Goal: Task Accomplishment & Management: Use online tool/utility

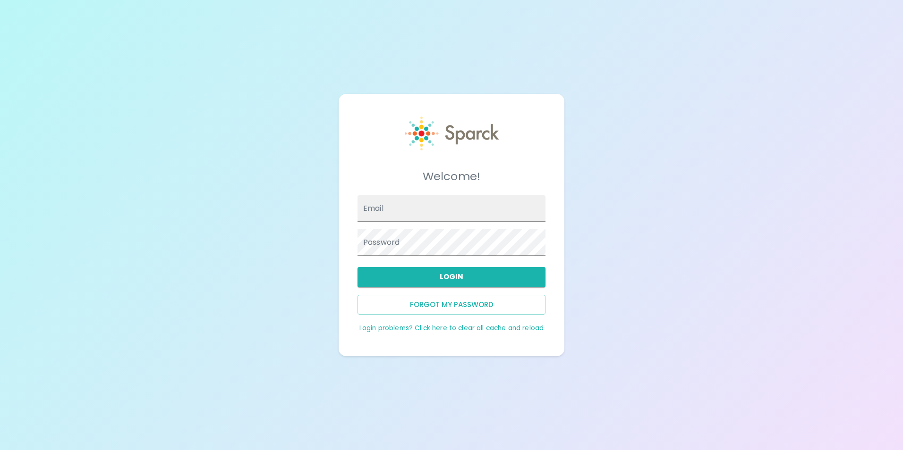
type input "[EMAIL_ADDRESS][DOMAIN_NAME]"
click at [824, 138] on div "Welcome! Email [EMAIL_ADDRESS][DOMAIN_NAME] Password Login Forgot my password L…" at bounding box center [451, 225] width 903 height 450
click at [448, 278] on button "Login" at bounding box center [451, 277] width 188 height 20
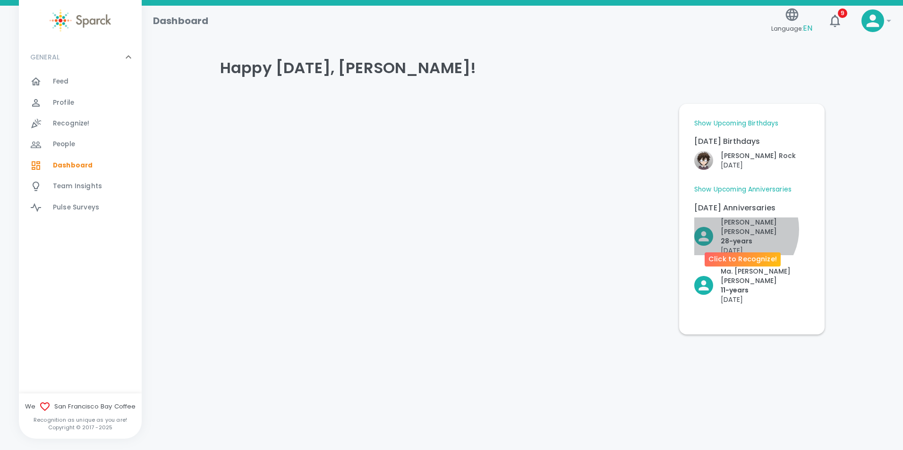
click at [738, 237] on p "28- years" at bounding box center [764, 241] width 89 height 9
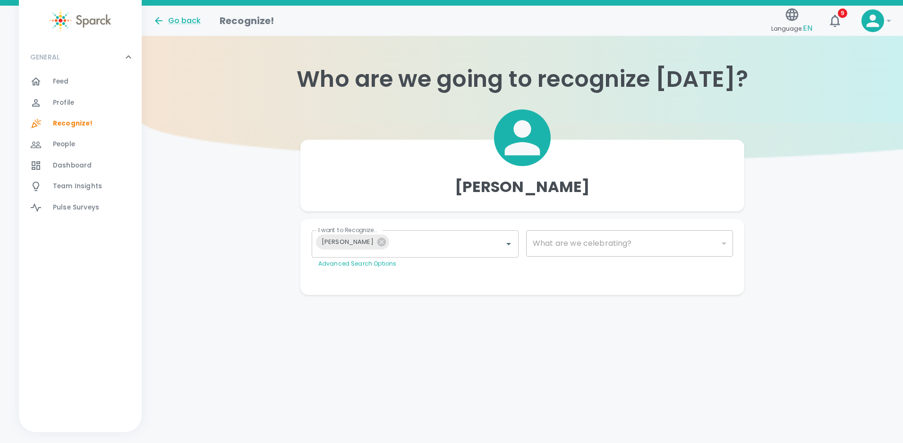
type input "2073"
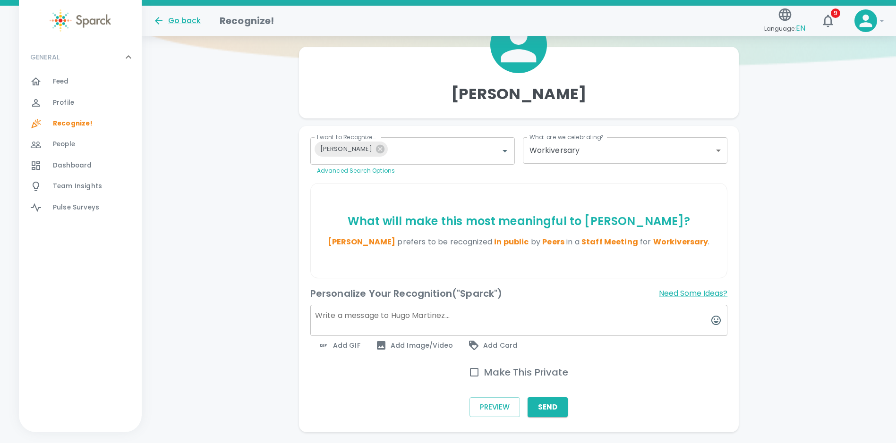
scroll to position [94, 0]
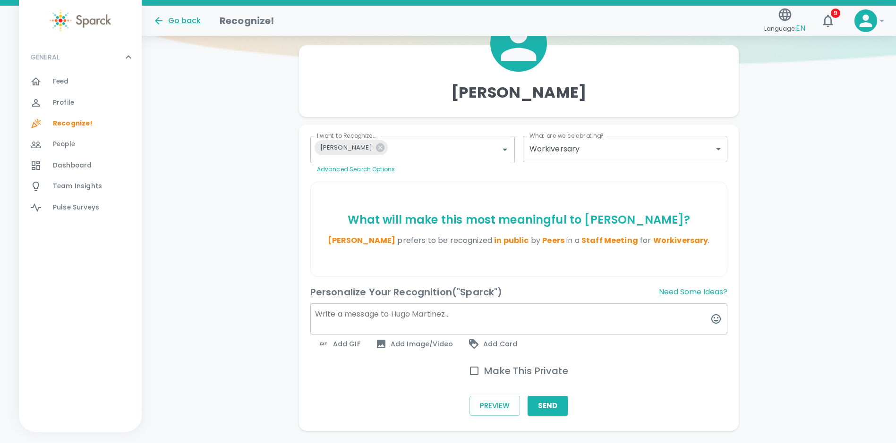
click at [346, 317] on textarea at bounding box center [518, 319] width 417 height 31
